Goal: Task Accomplishment & Management: Complete application form

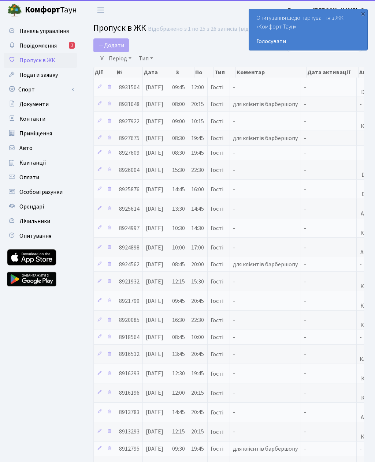
select select "25"
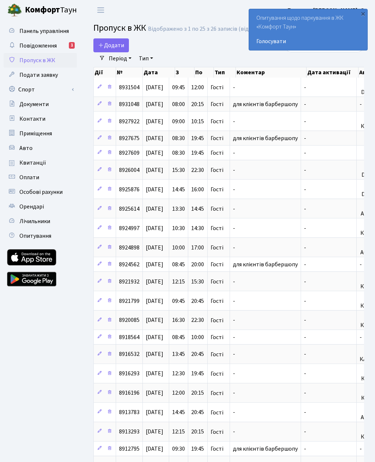
click at [105, 47] on span "Додати" at bounding box center [111, 45] width 26 height 8
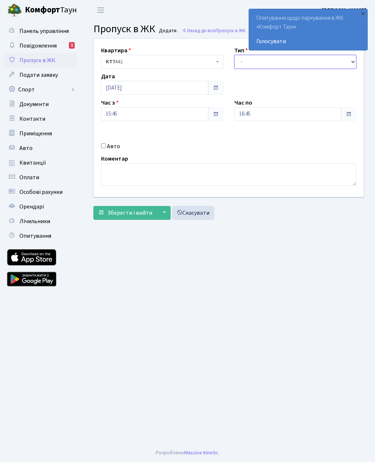
click at [238, 61] on select "- Доставка Таксі Гості Сервіс" at bounding box center [295, 62] width 122 height 14
select select "3"
click at [245, 114] on input "16:45" at bounding box center [287, 114] width 107 height 14
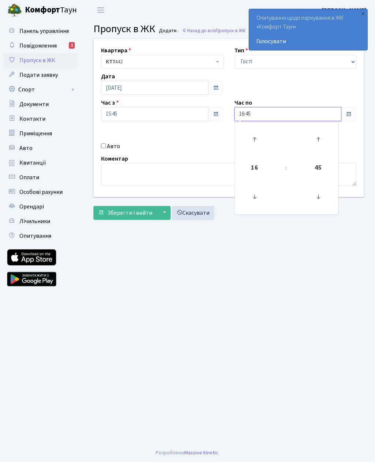
click at [256, 138] on icon at bounding box center [254, 139] width 20 height 20
click at [255, 130] on icon at bounding box center [254, 139] width 20 height 20
click at [256, 135] on icon at bounding box center [254, 139] width 20 height 20
click at [255, 138] on icon at bounding box center [254, 139] width 20 height 20
type input "20:45"
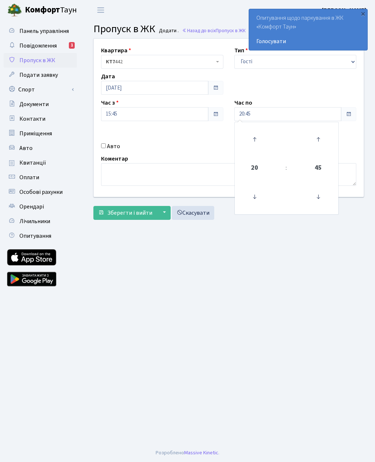
click at [217, 270] on main "Admin Пропуск в ЖК Додати Пропуск в ЖК Додати . Назад до всіх Пропуск в ЖК Квар…" at bounding box center [228, 232] width 292 height 424
click at [103, 139] on div "Квартира <b>КТ7</b>&nbsp;&nbsp;&nbsp;442 КТ7 442 Тип - Доставка Таксі Гості Сер…" at bounding box center [228, 118] width 281 height 158
click at [101, 148] on input "Авто" at bounding box center [103, 145] width 5 height 5
checkbox input "true"
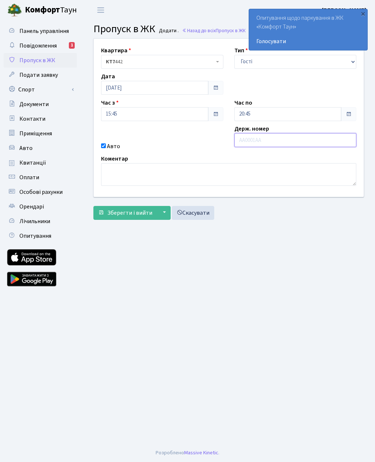
paste input "AA7348KK"
type input "AA7348KK"
click at [109, 212] on span "Зберегти і вийти" at bounding box center [129, 213] width 45 height 8
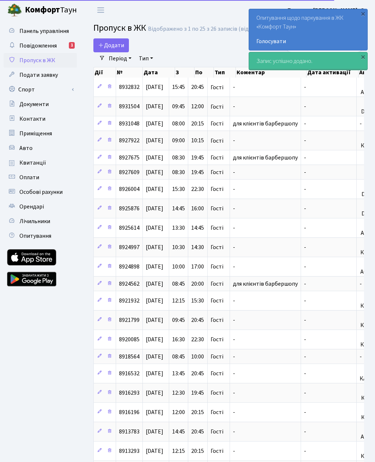
select select "25"
